Goal: Information Seeking & Learning: Learn about a topic

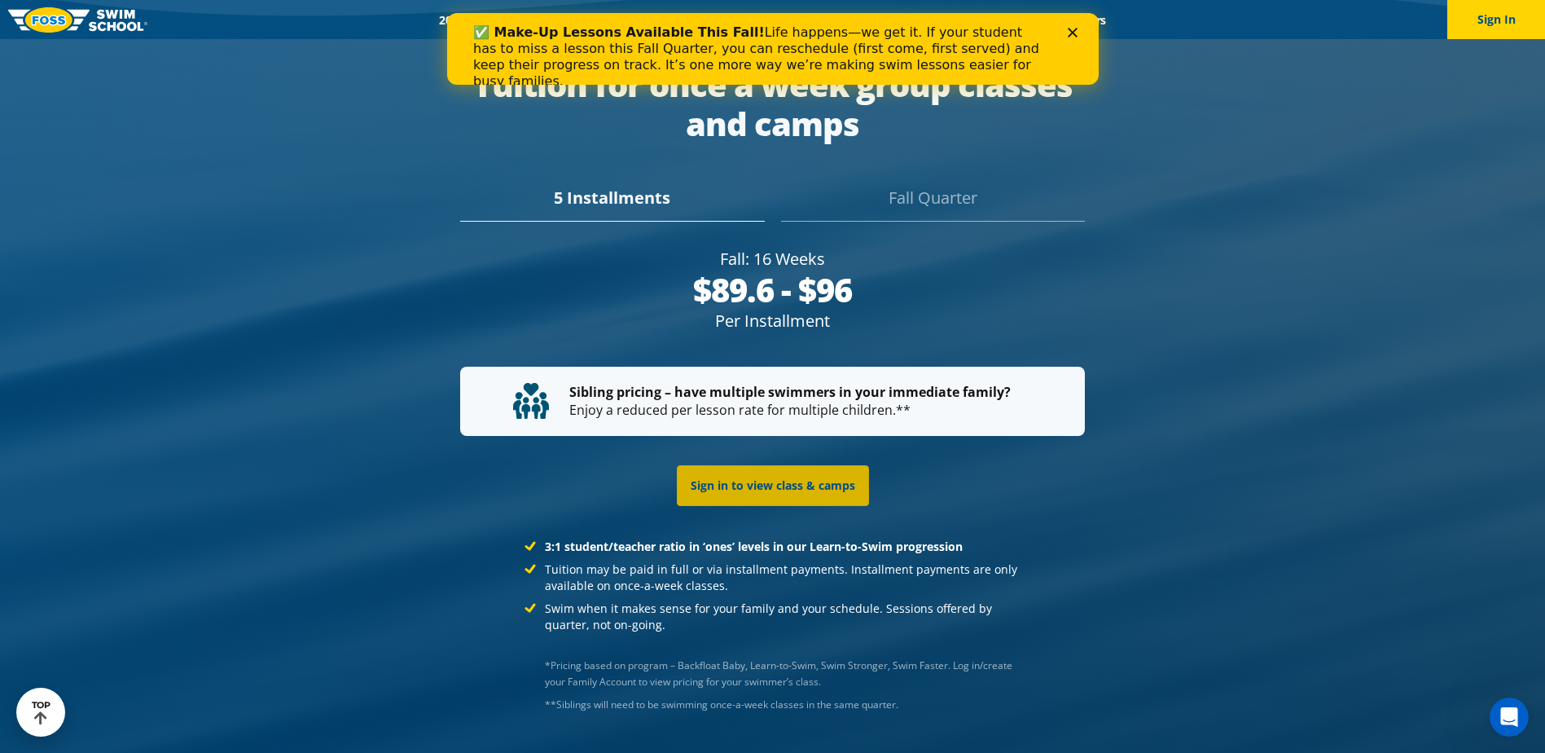
scroll to position [3096, 0]
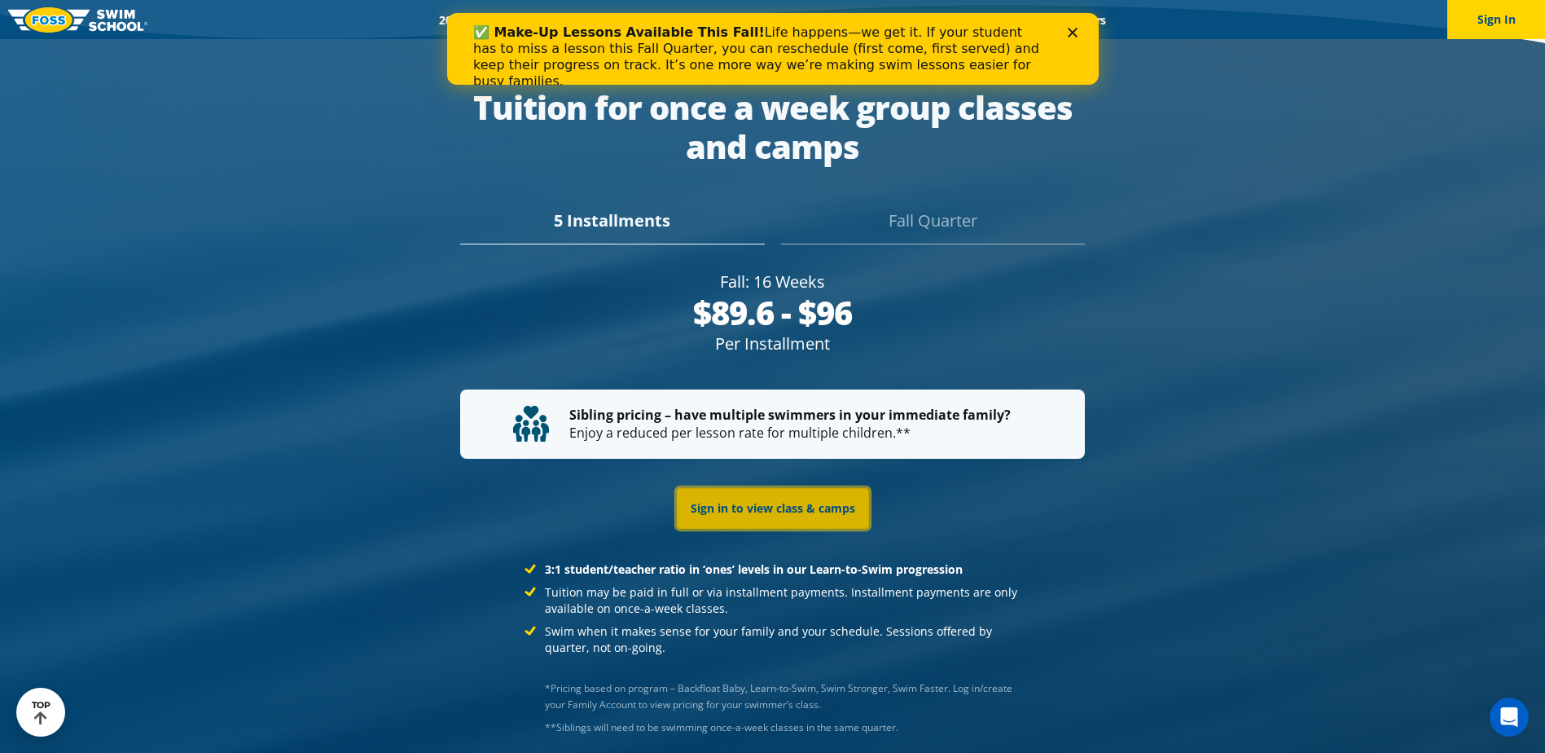
click at [807, 488] on link "Sign in to view class & camps" at bounding box center [773, 508] width 192 height 41
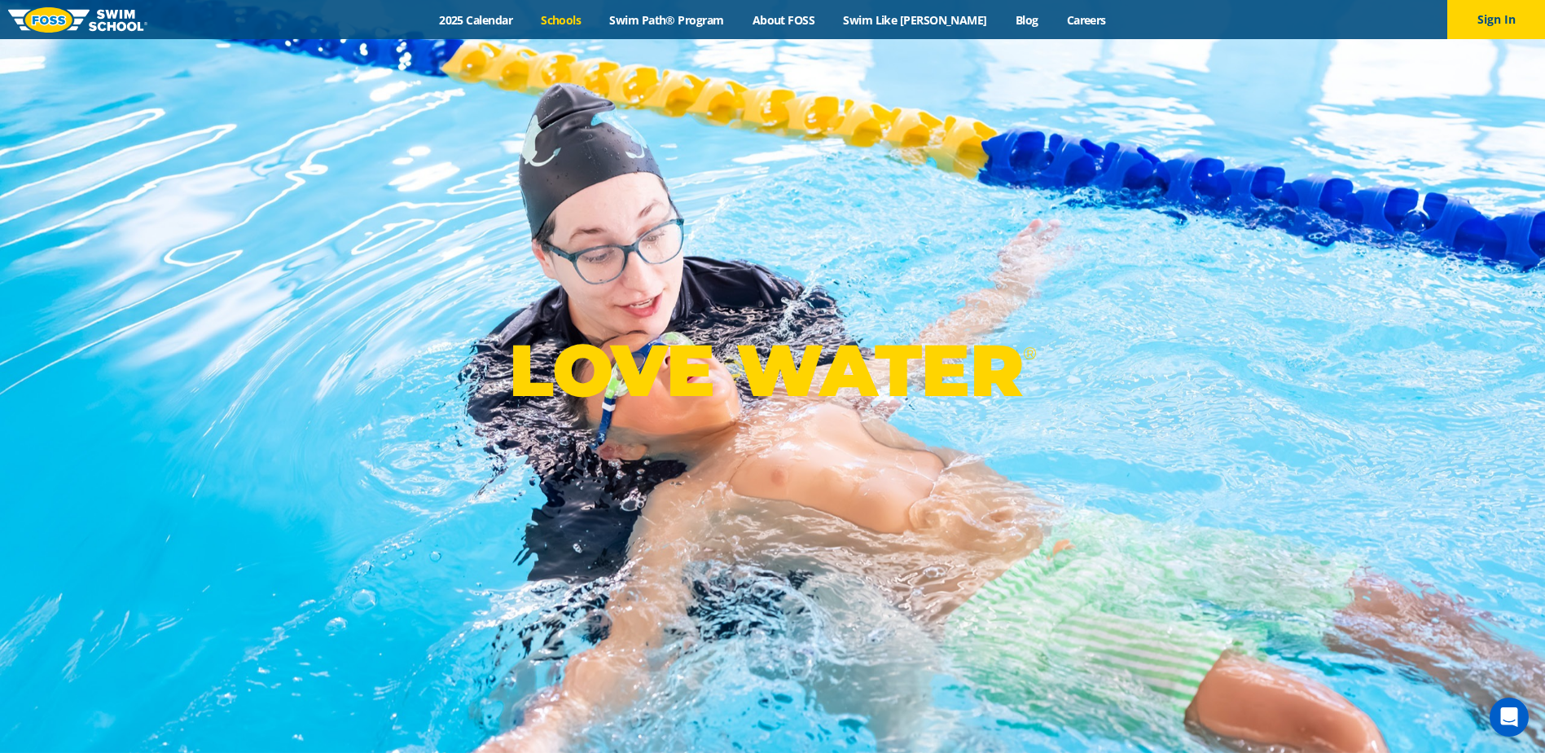
click at [591, 17] on link "Schools" at bounding box center [561, 19] width 68 height 15
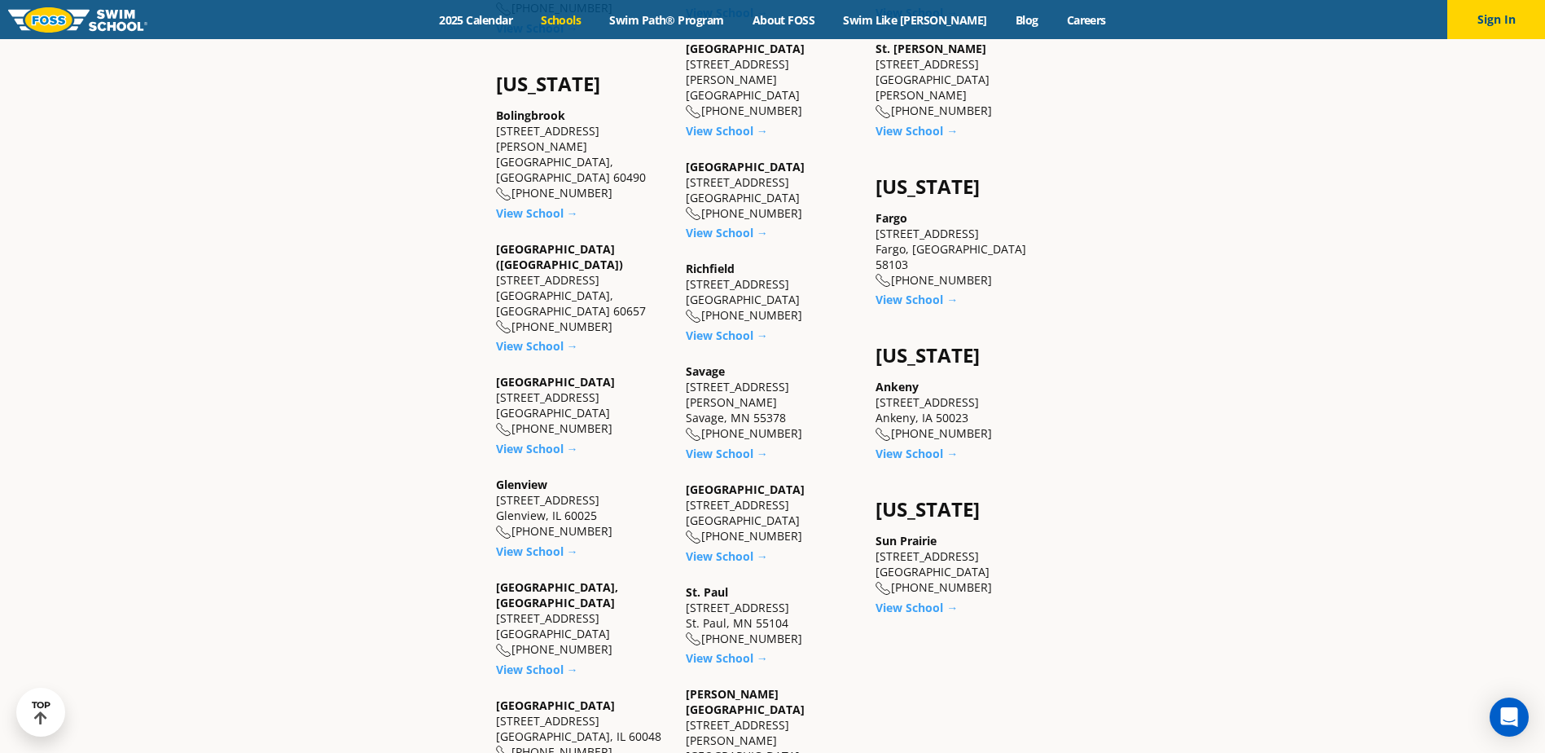
scroll to position [1141, 0]
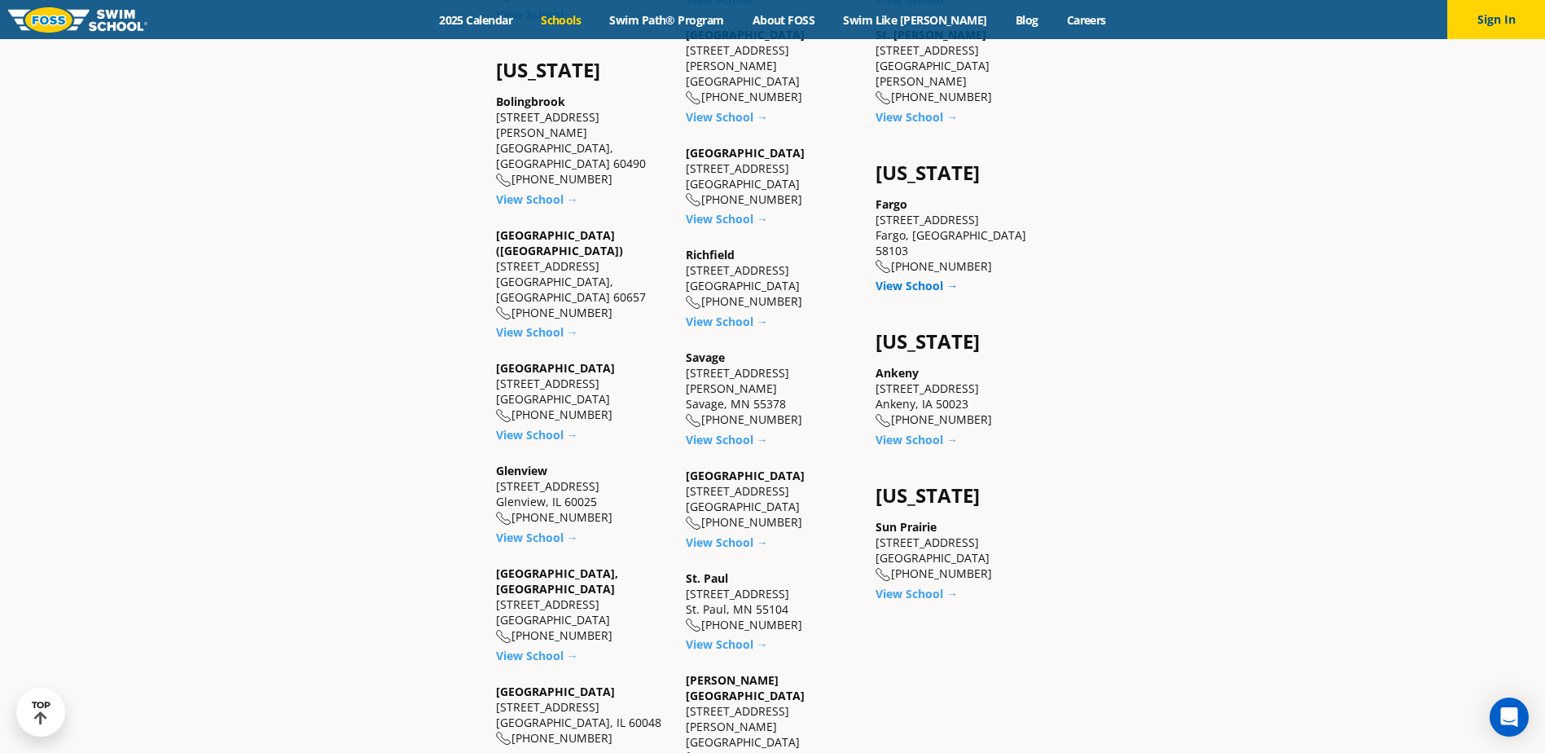
click at [920, 278] on link "View School →" at bounding box center [917, 285] width 82 height 15
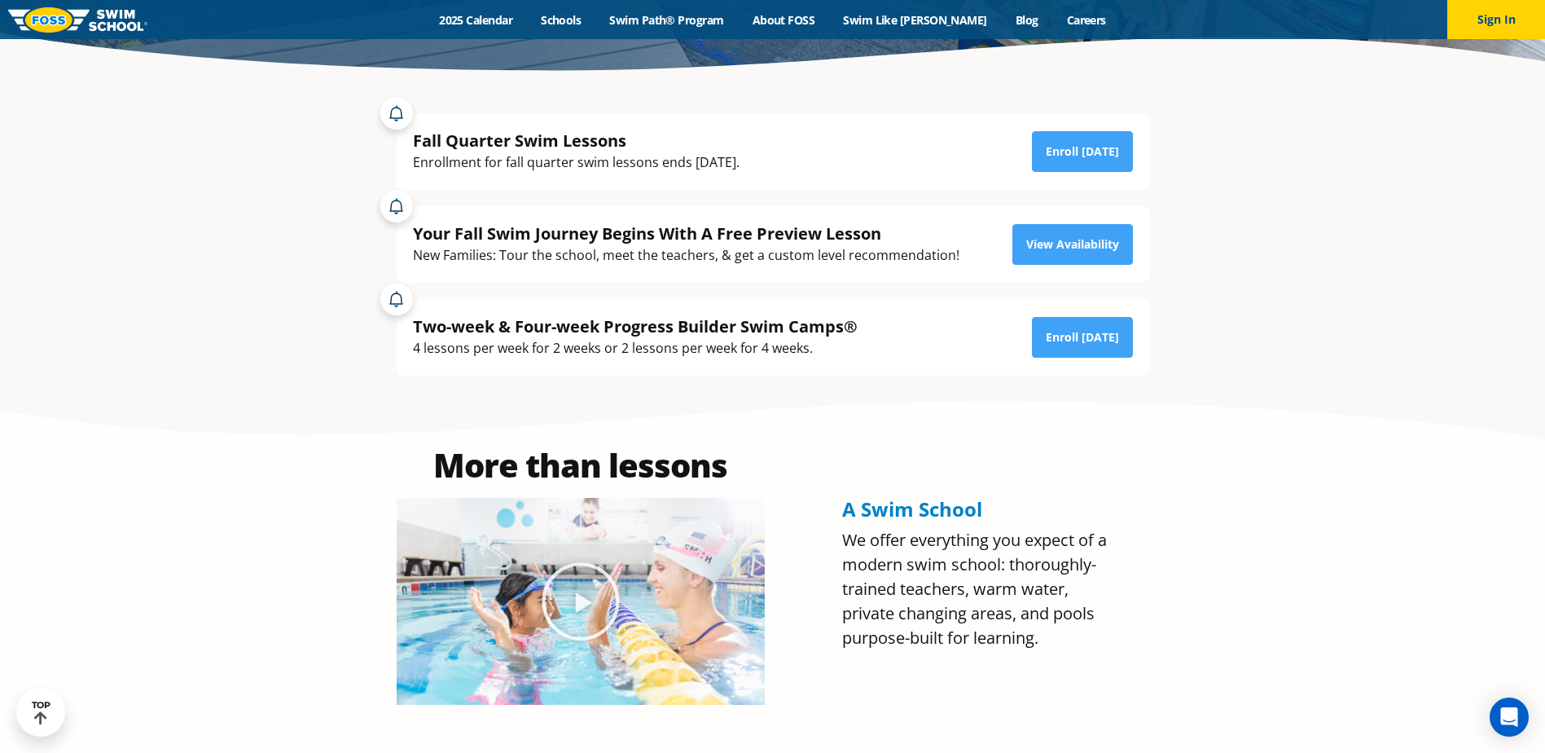
scroll to position [326, 0]
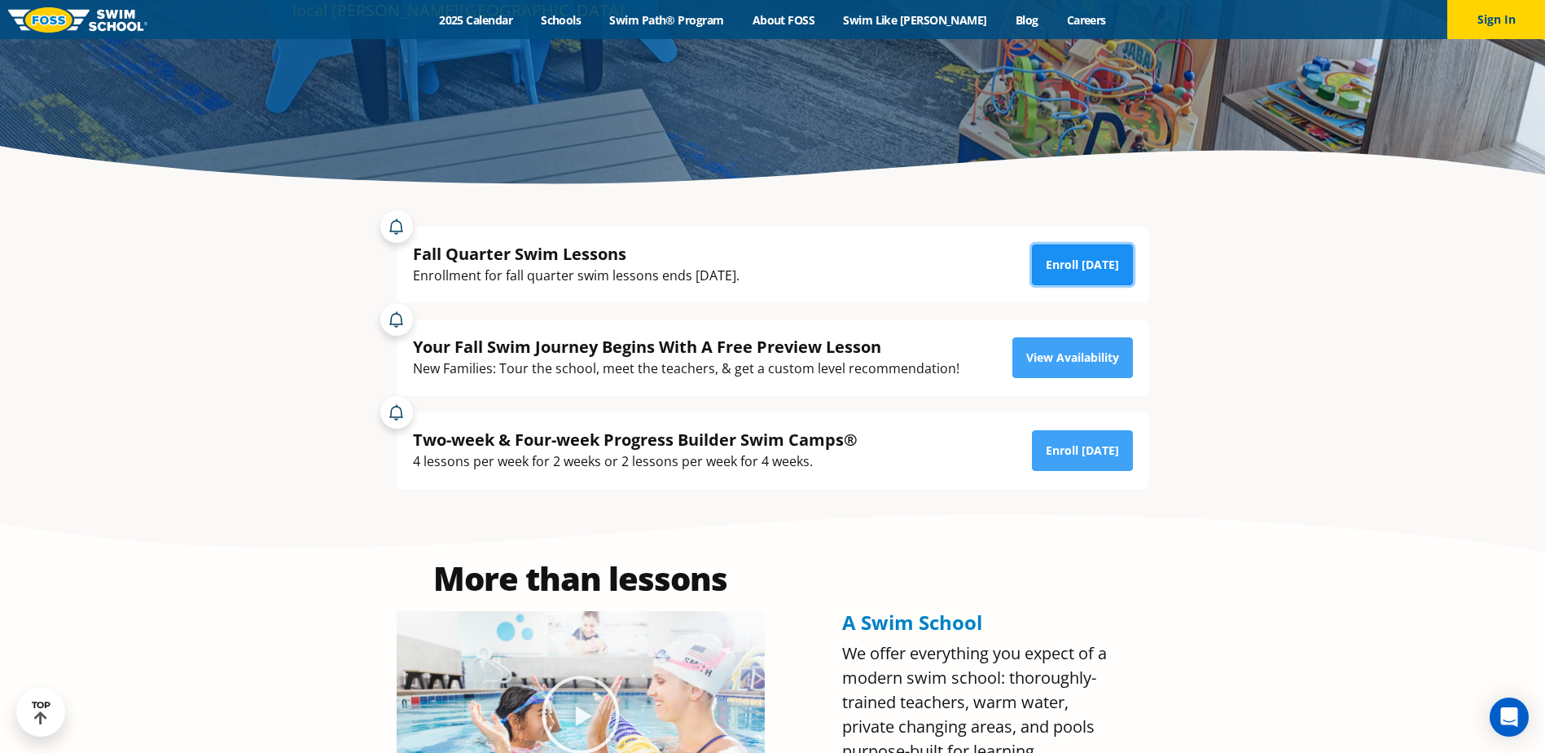
click at [1077, 260] on link "Enroll Today" at bounding box center [1082, 264] width 101 height 41
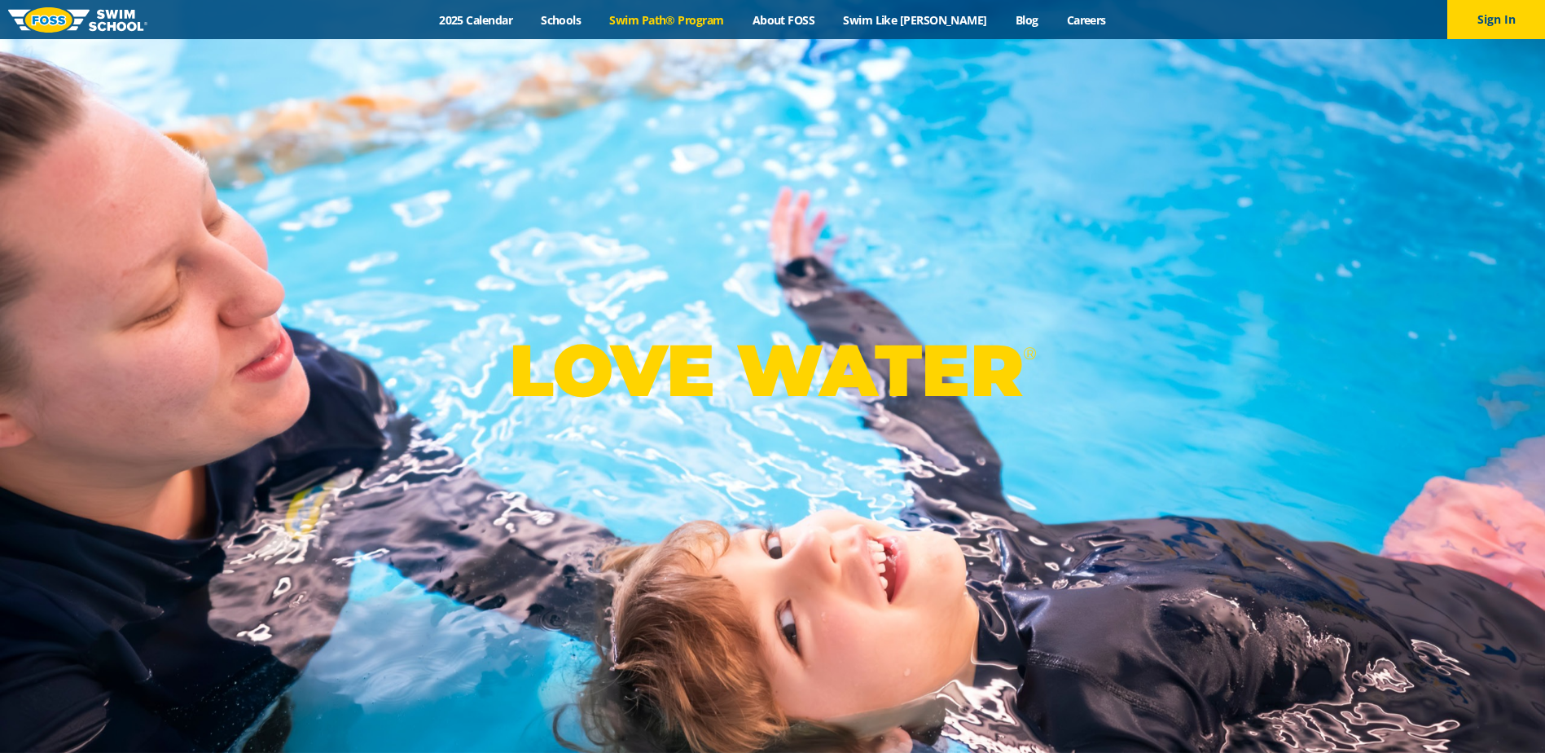
click at [689, 22] on link "Swim Path® Program" at bounding box center [667, 19] width 143 height 15
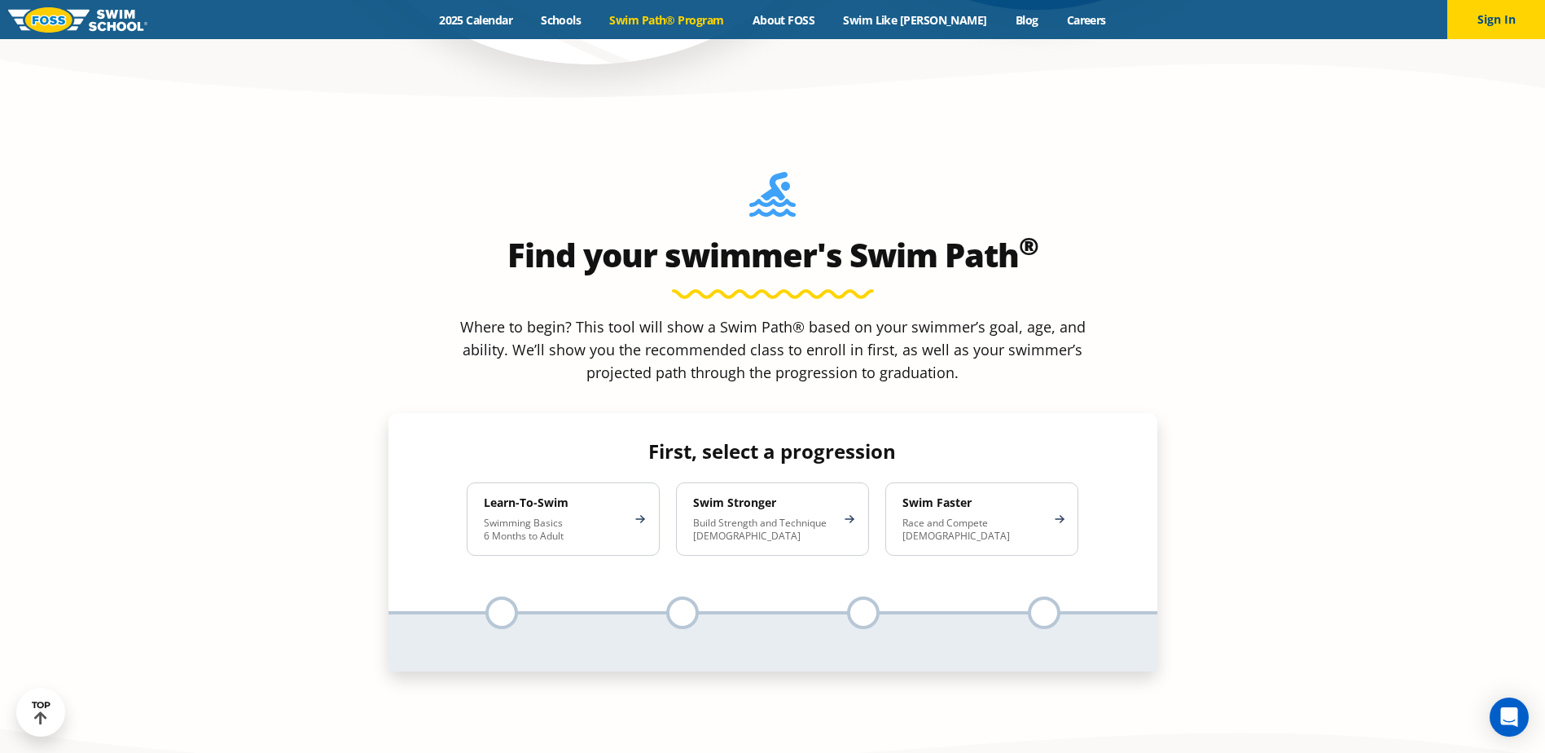
scroll to position [1466, 0]
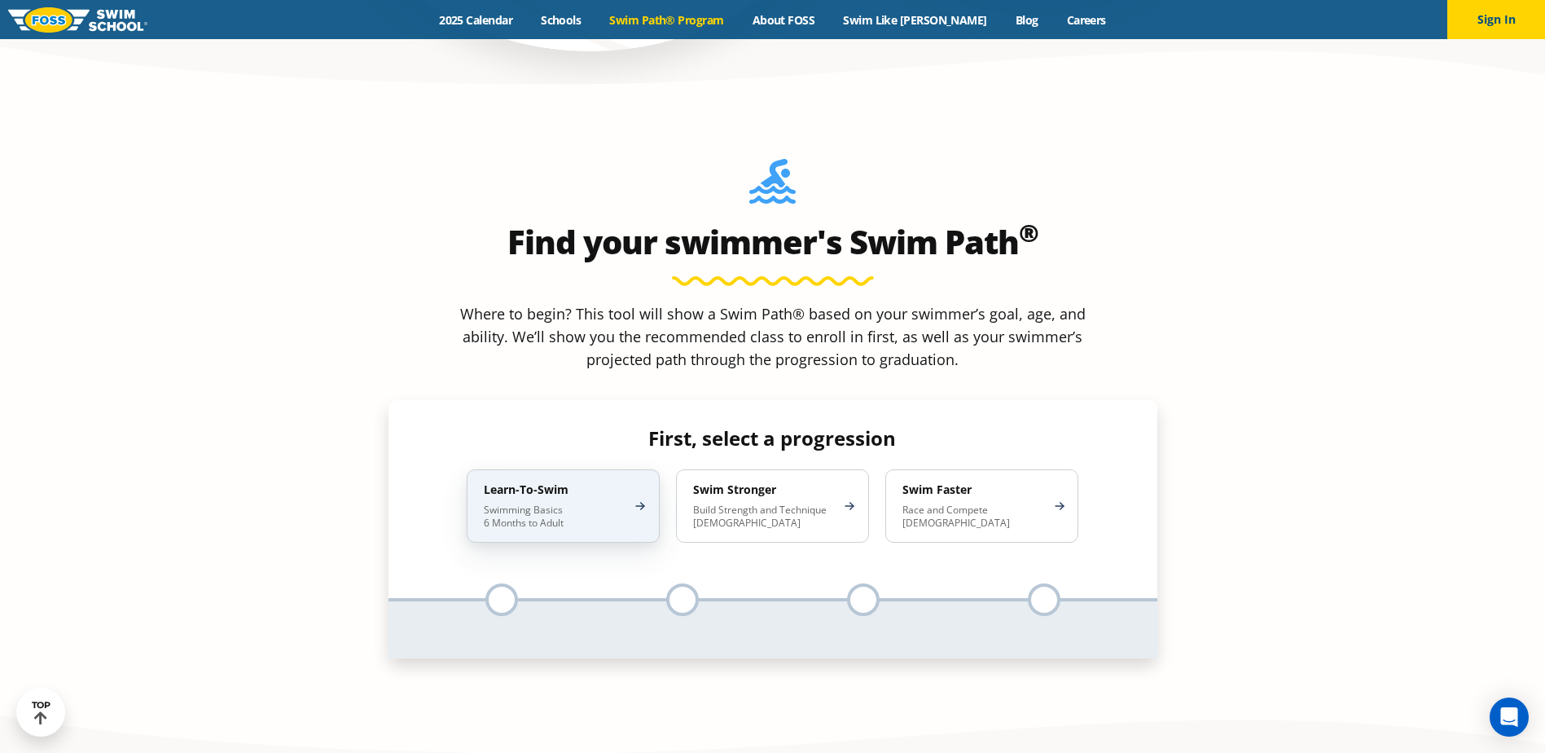
click at [570, 503] on p "Swimming Basics 6 Months to Adult" at bounding box center [555, 516] width 143 height 26
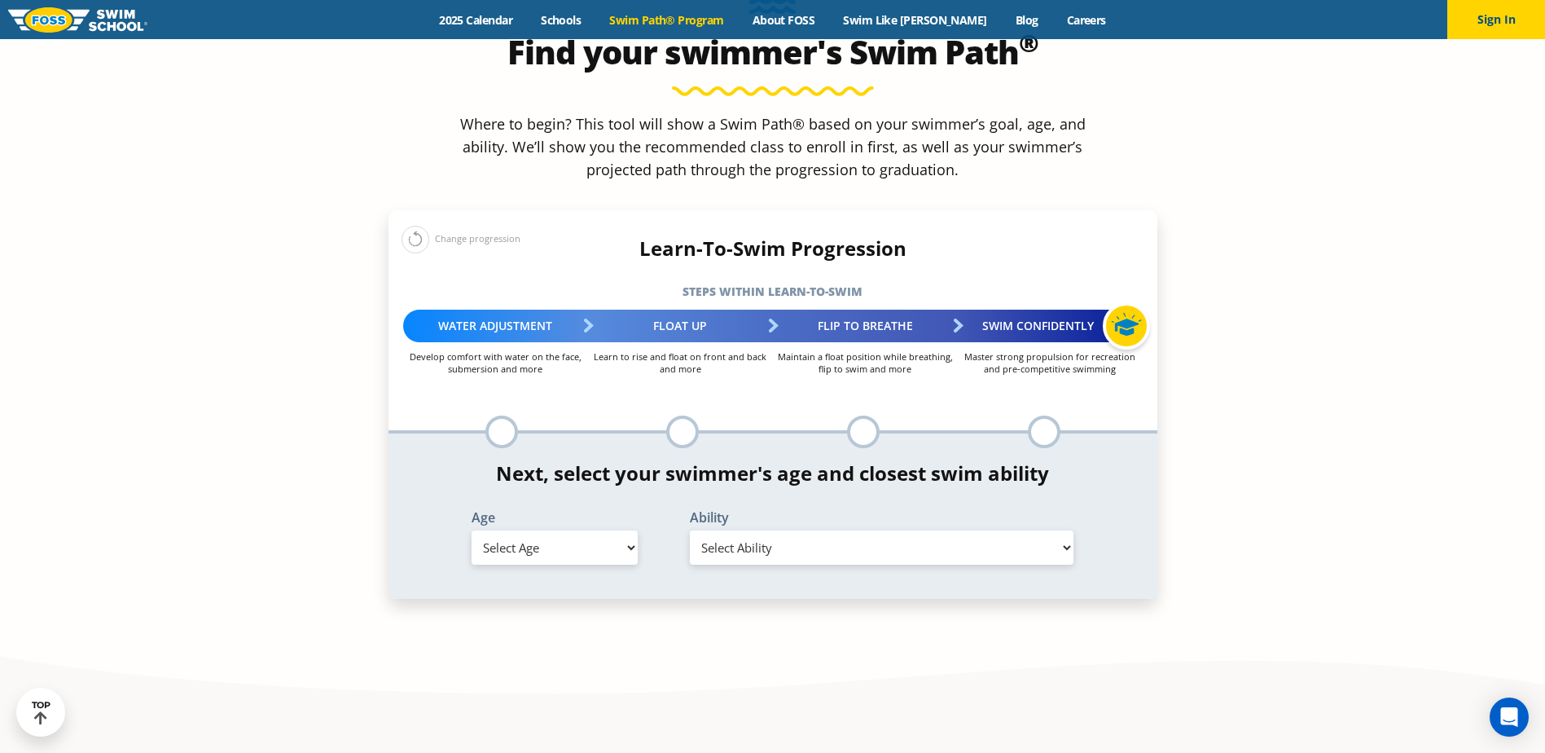
scroll to position [1711, 0]
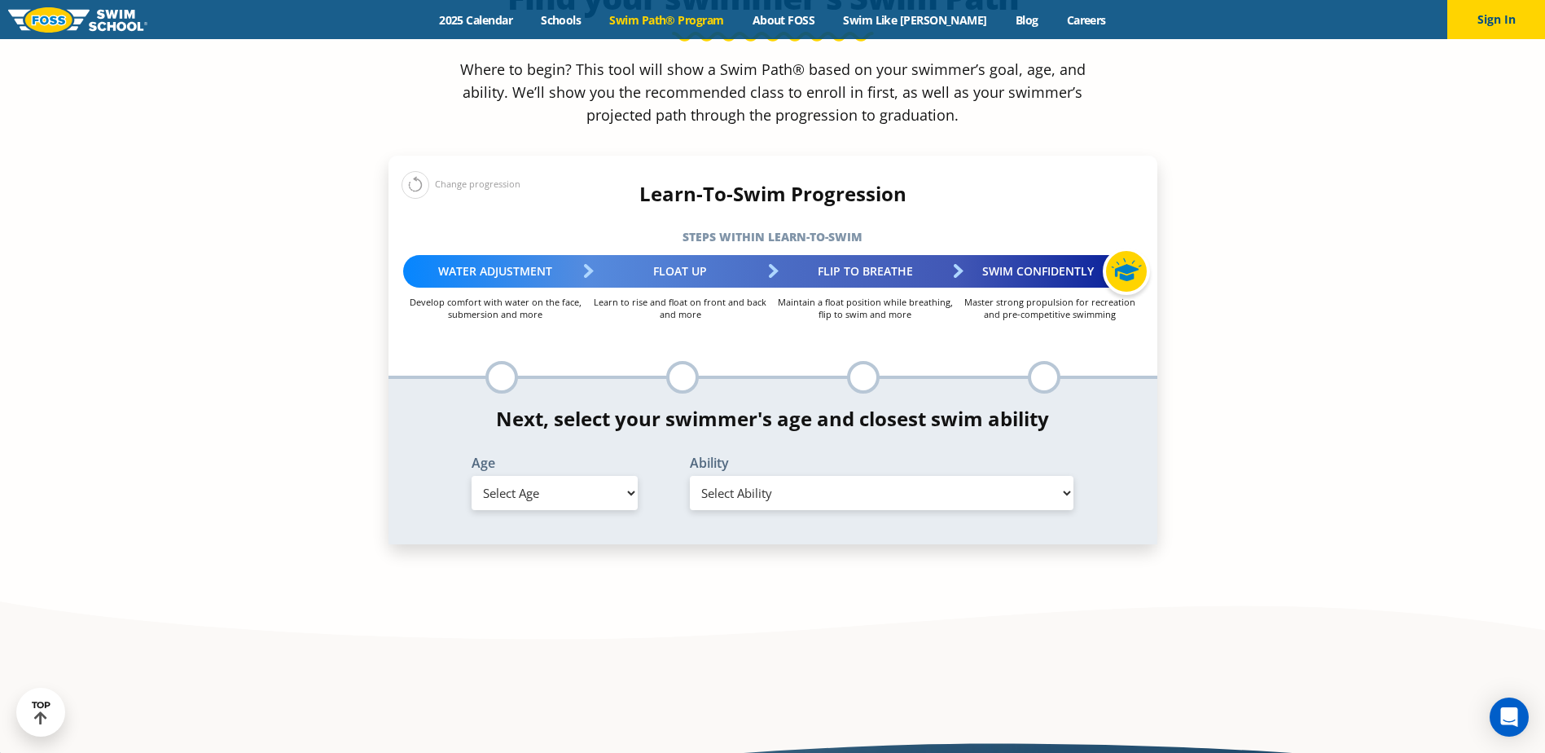
click at [535, 476] on select "Select Age 6 months - 1 year 1 year 2 years 3 years 4 years 5 years 6 years 7 y…" at bounding box center [555, 493] width 166 height 34
select select "2-years"
click at [472, 476] on select "Select Age 6 months - 1 year 1 year 2 years 3 years 4 years 5 years 6 years 7 y…" at bounding box center [555, 493] width 166 height 34
click at [780, 476] on select "Select Ability First in-water experience Comfortable with water poured over the…" at bounding box center [882, 493] width 385 height 34
click at [690, 476] on select "Select Ability First in-water experience Comfortable with water poured over the…" at bounding box center [882, 493] width 385 height 34
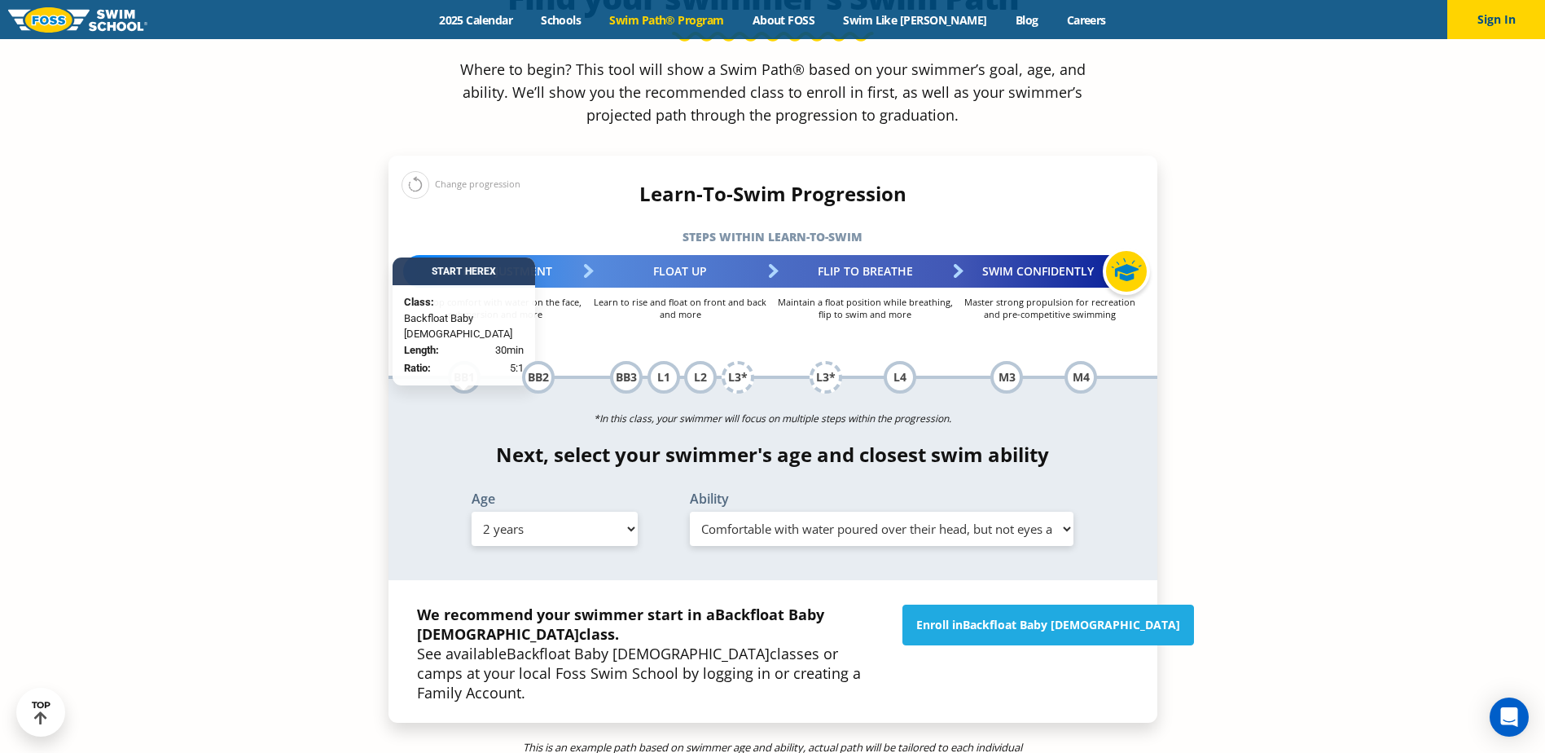
click at [1374, 357] on section "Find your swimmer's Swim Path ® Where to begin? This tool will show a Swim Path…" at bounding box center [772, 405] width 1545 height 1097
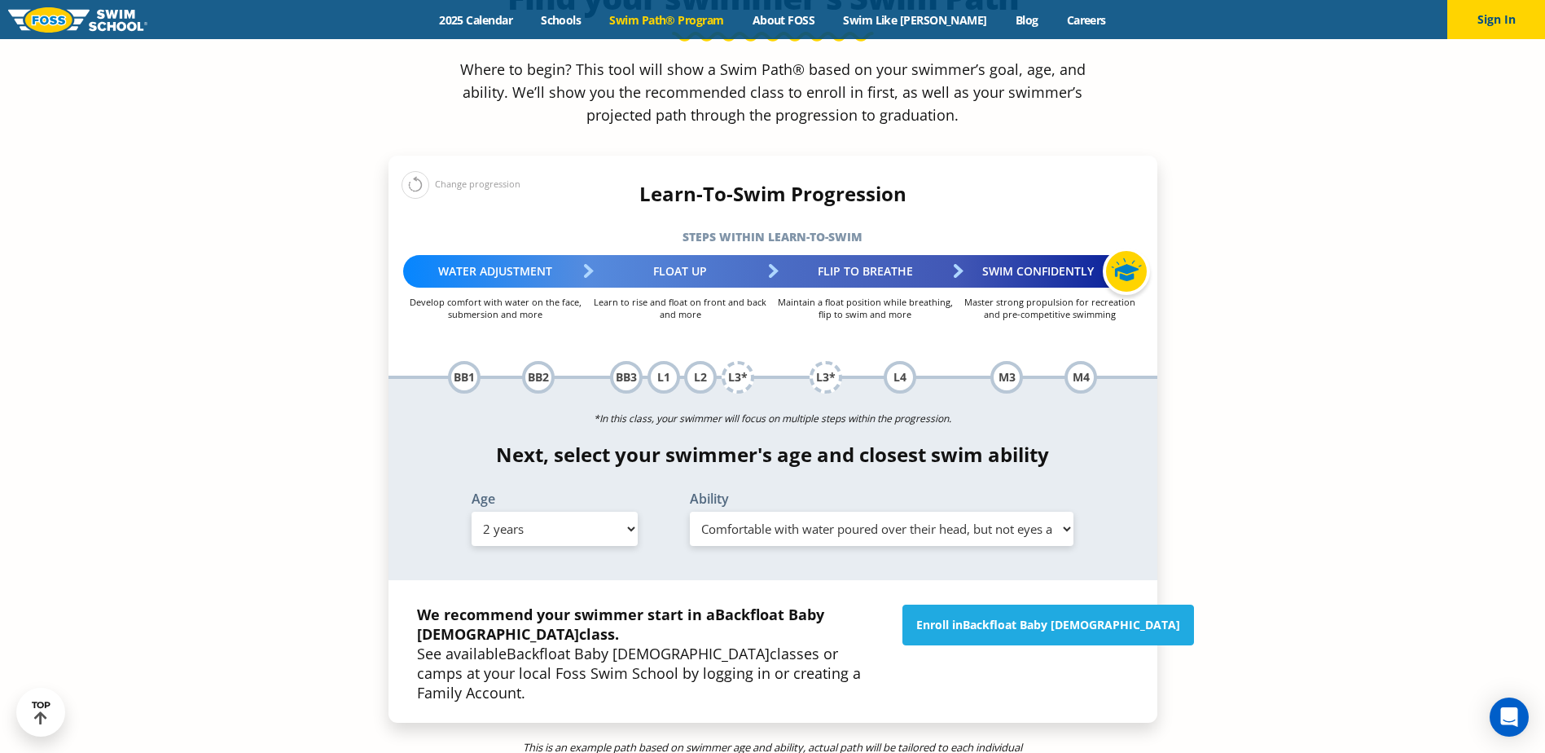
click at [916, 512] on select "Select Ability First in-water experience Comfortable with water poured over the…" at bounding box center [882, 529] width 385 height 34
select select "2-years-comfortable-with-water-poured-over-face-eyes-and-ears-and-with-ears-in-…"
click at [690, 512] on select "Select Ability First in-water experience Comfortable with water poured over the…" at bounding box center [882, 529] width 385 height 34
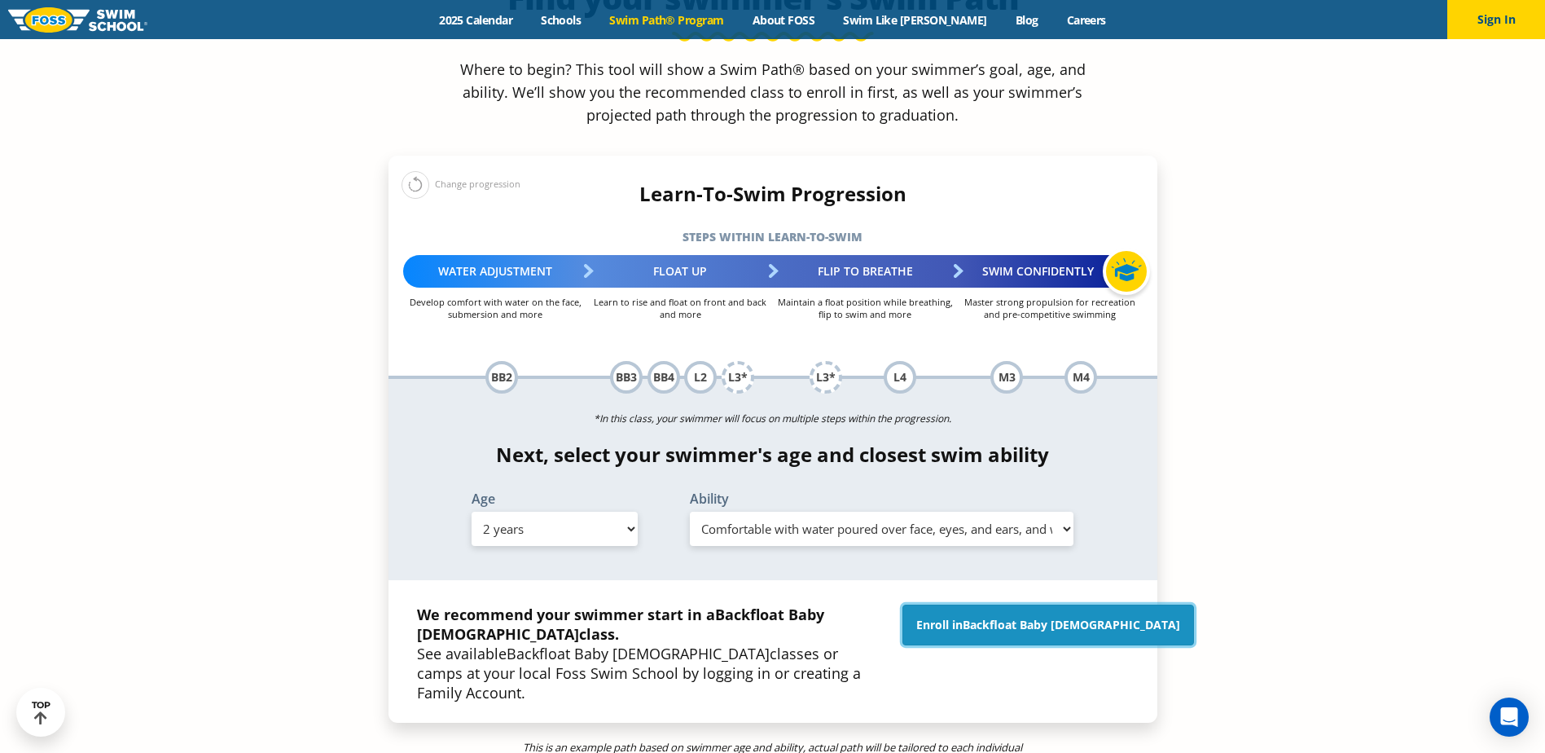
click at [1071, 617] on span "Backfloat Baby 2" at bounding box center [1072, 624] width 218 height 15
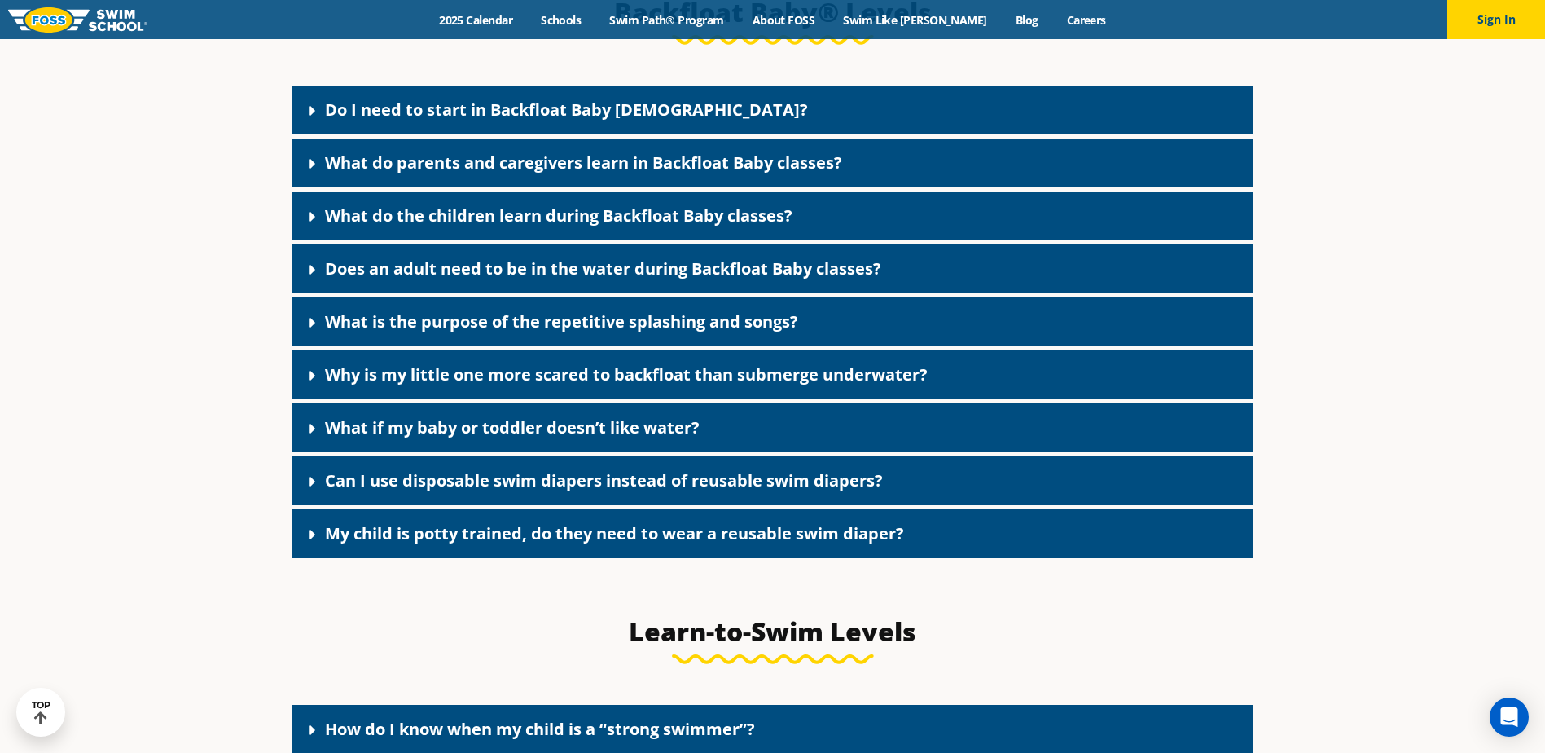
click at [426, 121] on link "Do I need to start in Backfloat Baby 1?" at bounding box center [566, 110] width 483 height 22
